Goal: Information Seeking & Learning: Learn about a topic

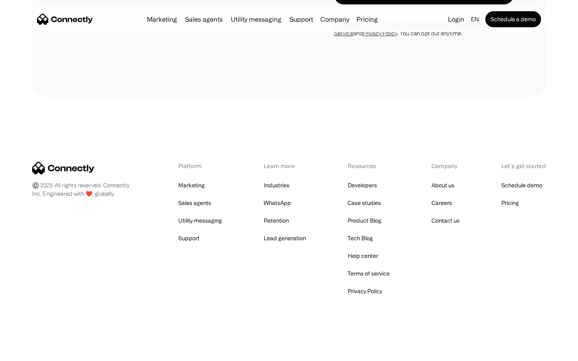
scroll to position [2466, 0]
